Goal: Navigation & Orientation: Find specific page/section

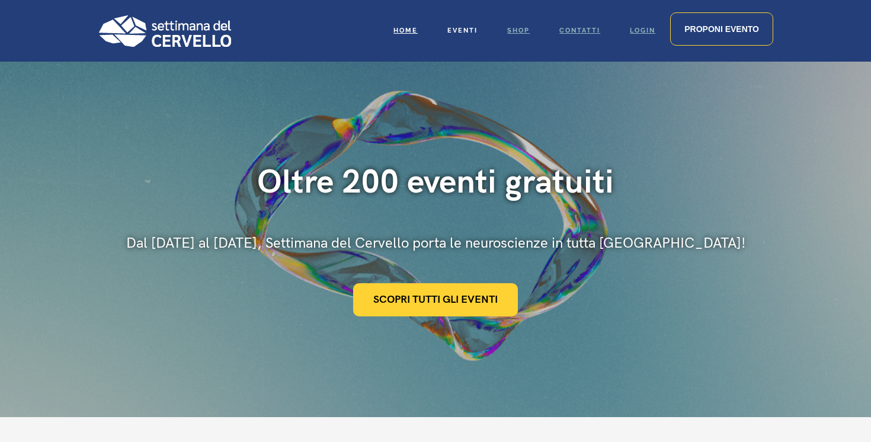
click at [452, 36] on link "Eventi" at bounding box center [462, 31] width 60 height 62
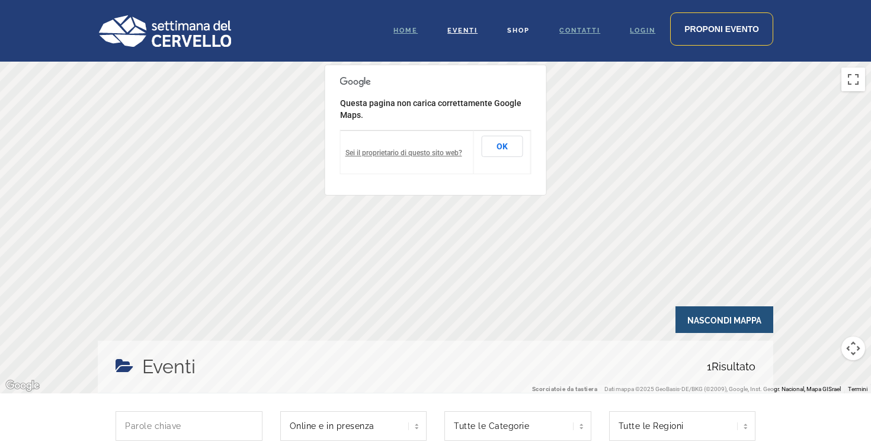
click at [512, 27] on span "Shop" at bounding box center [518, 31] width 23 height 8
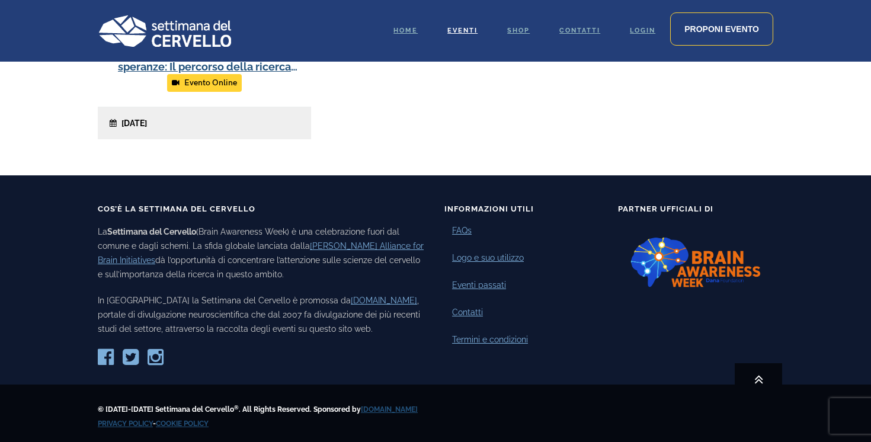
scroll to position [615, 0]
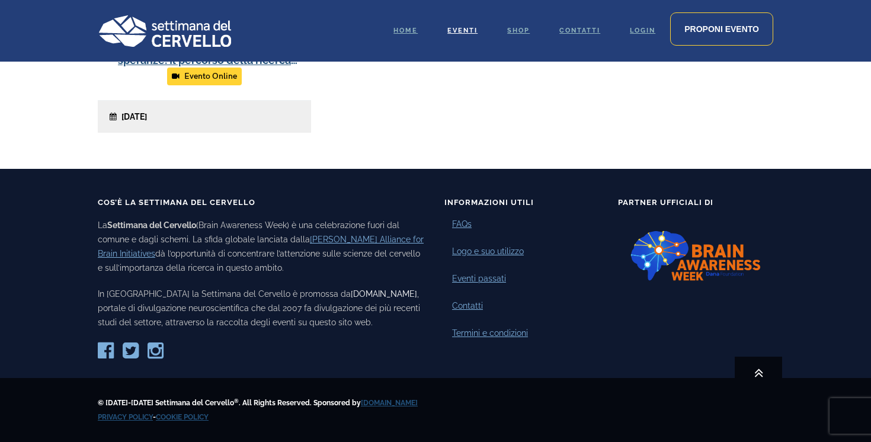
click at [351, 294] on link "[DOMAIN_NAME]" at bounding box center [384, 293] width 66 height 9
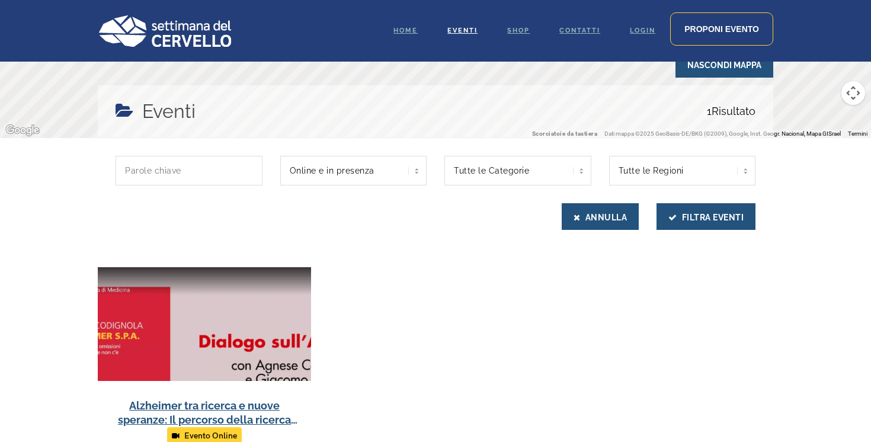
scroll to position [0, 0]
